Goal: Task Accomplishment & Management: Use online tool/utility

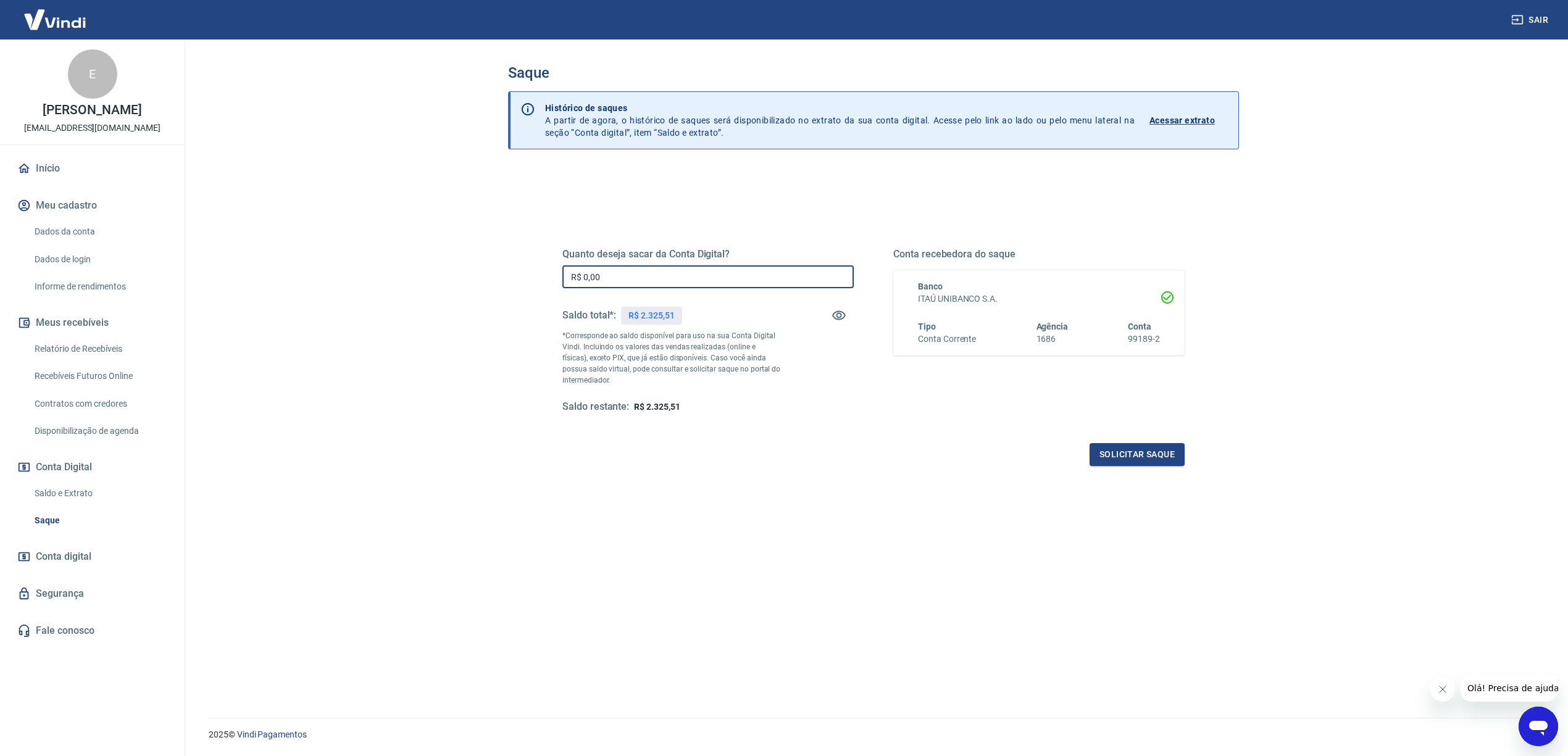
click at [679, 280] on input "R$ 0,00" at bounding box center [707, 277] width 291 height 23
type input "R$ 2.325,51"
click at [1137, 454] on button "Solicitar saque" at bounding box center [1137, 454] width 95 height 23
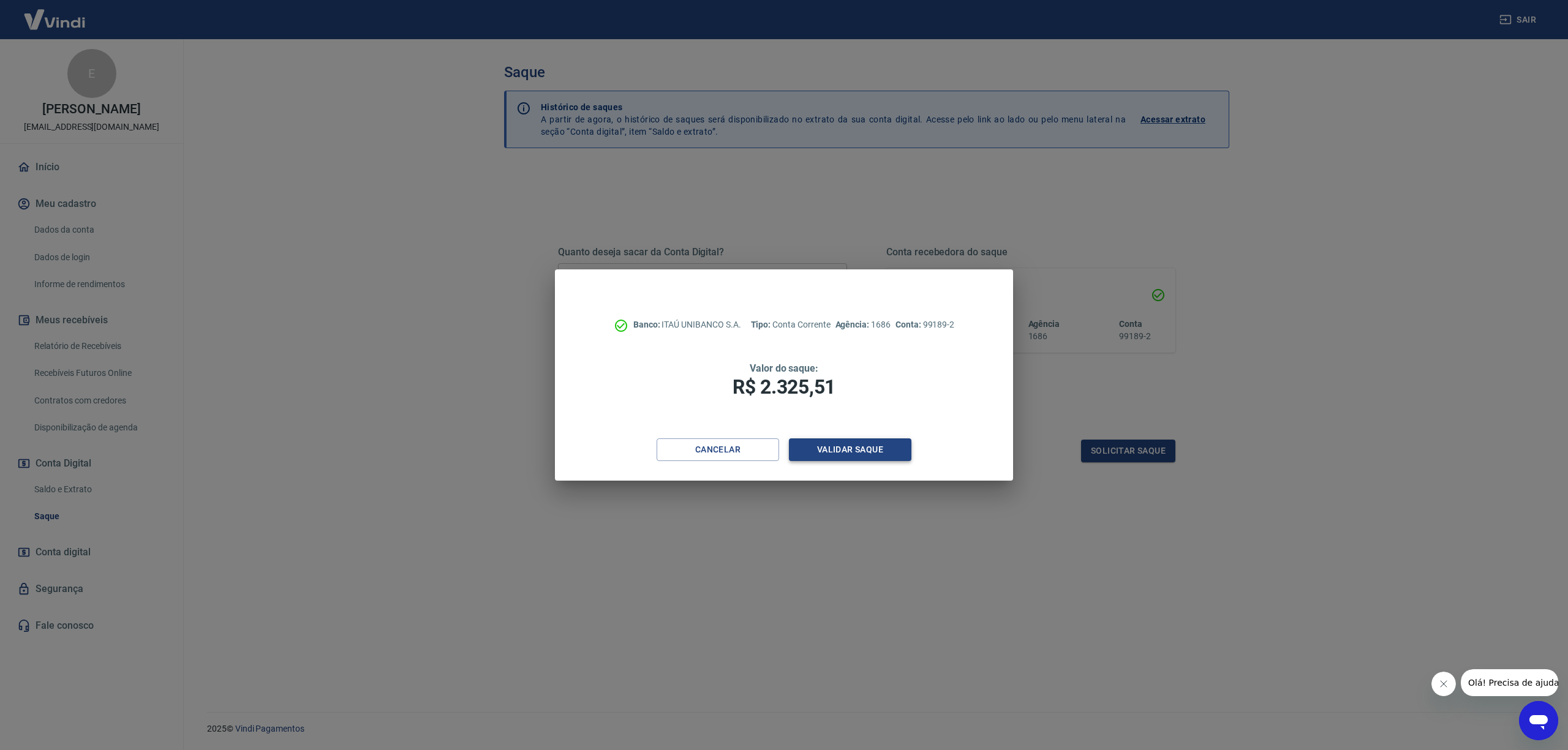
click at [889, 460] on button "Validar saque" at bounding box center [850, 450] width 123 height 23
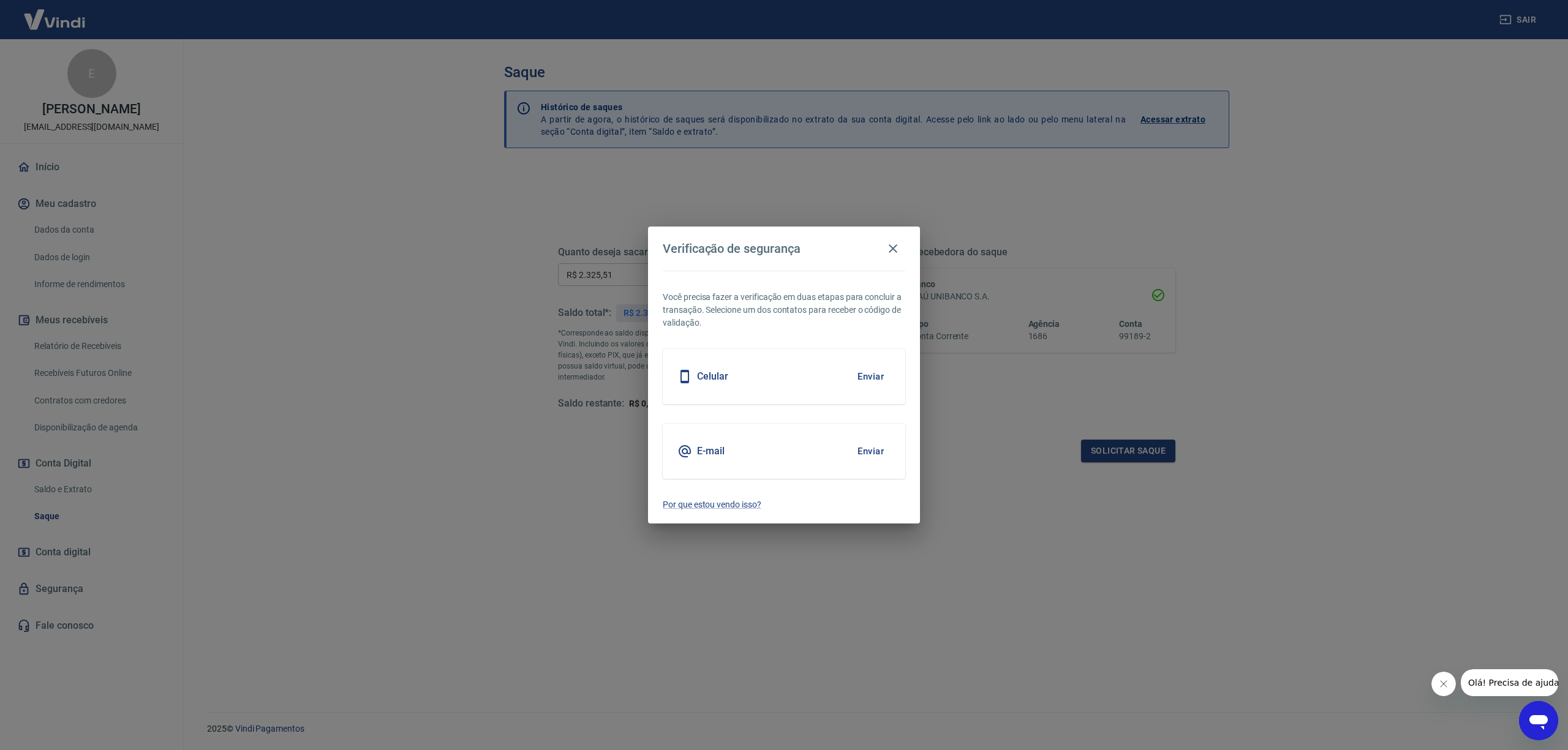
click at [861, 448] on button "Enviar" at bounding box center [871, 451] width 40 height 26
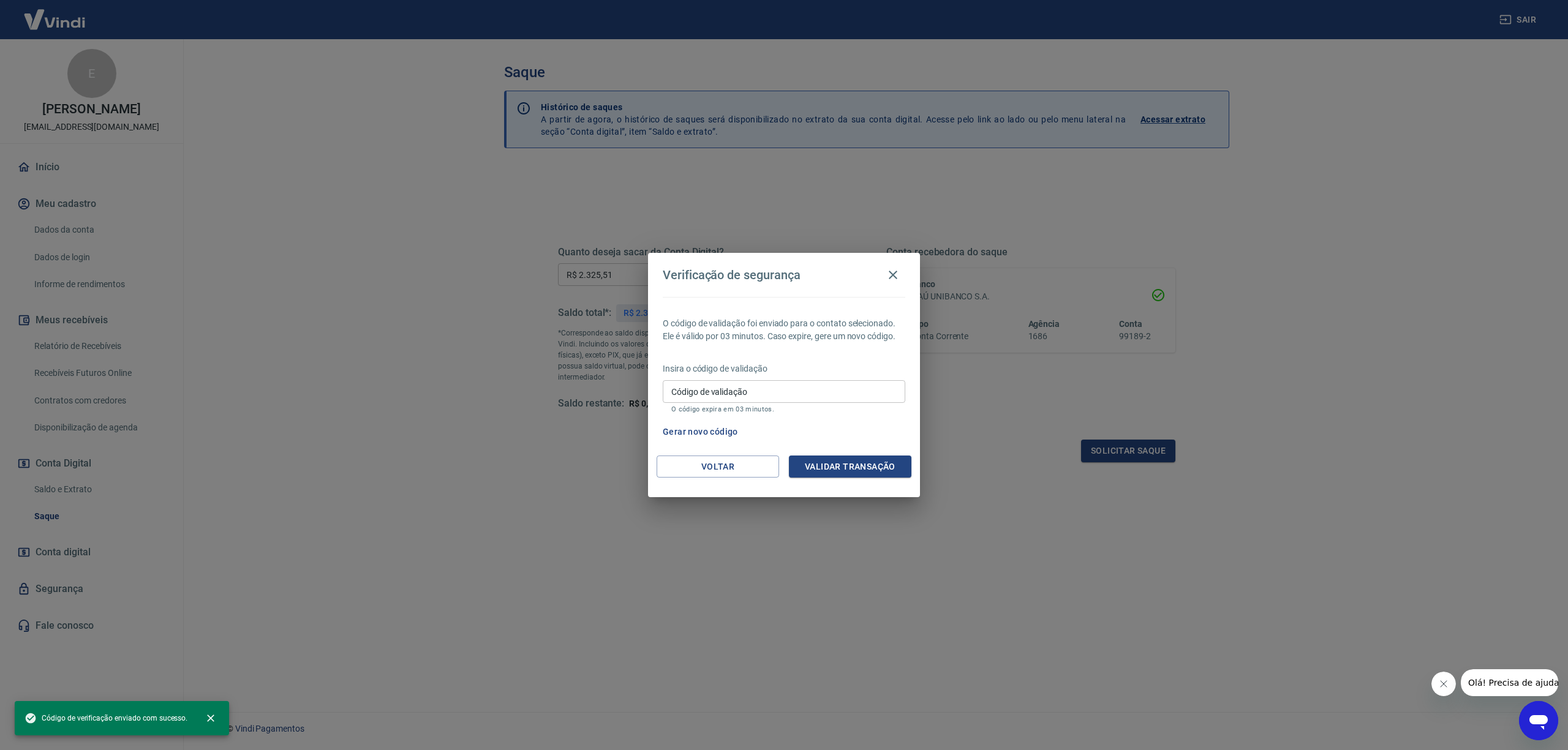
click at [703, 383] on div "Código de validação Código de validação O código expira em 03 minutos." at bounding box center [784, 396] width 243 height 33
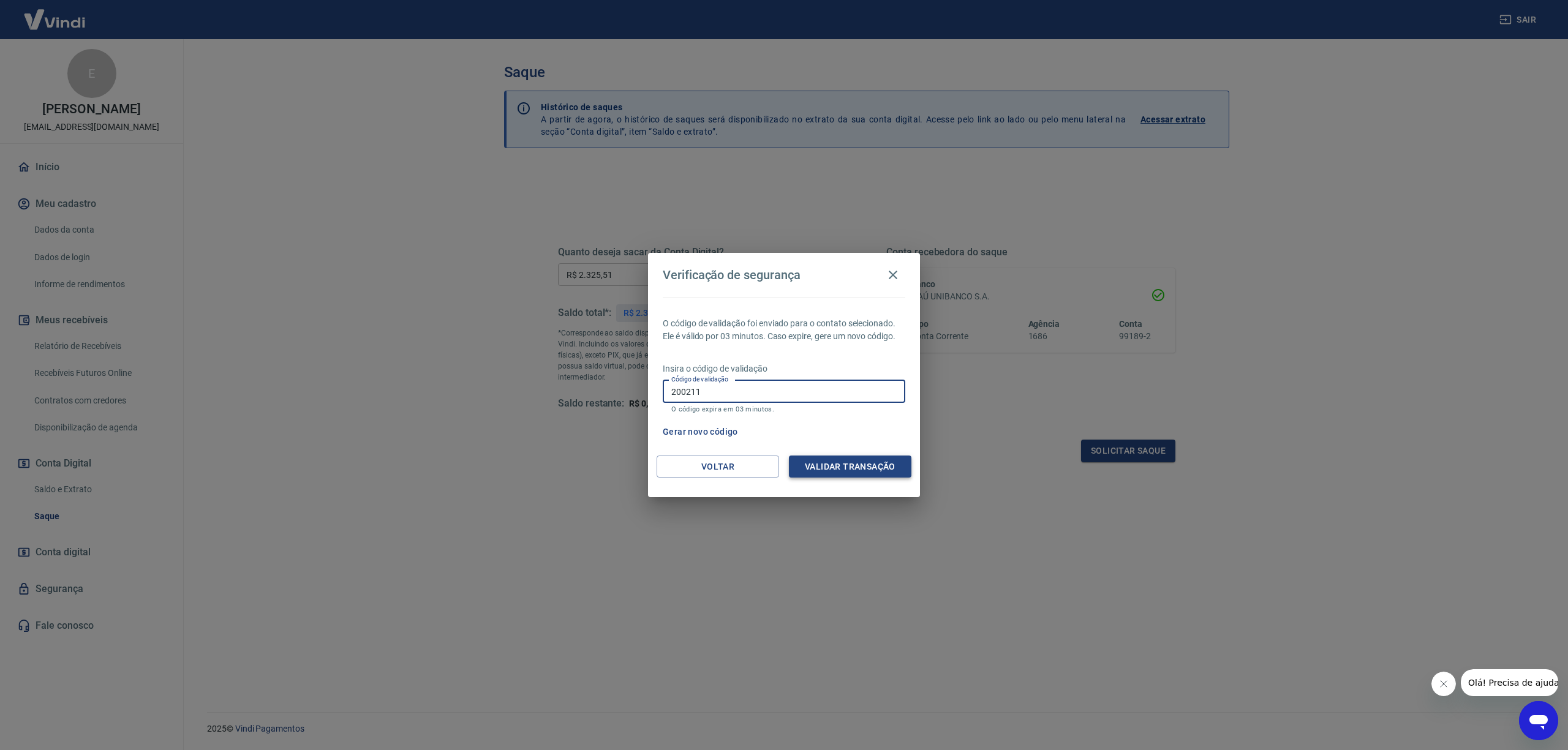
type input "200211"
click at [839, 465] on button "Validar transação" at bounding box center [850, 467] width 123 height 23
